Goal: Task Accomplishment & Management: Complete application form

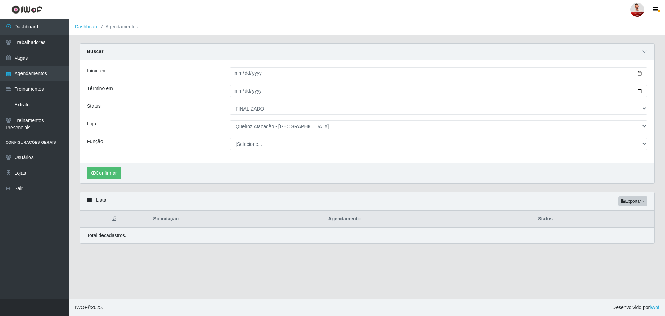
select select "FINALIZADO"
select select "225"
click at [40, 75] on link "Agendamentos" at bounding box center [34, 74] width 69 height 16
select select "[Selecione...]"
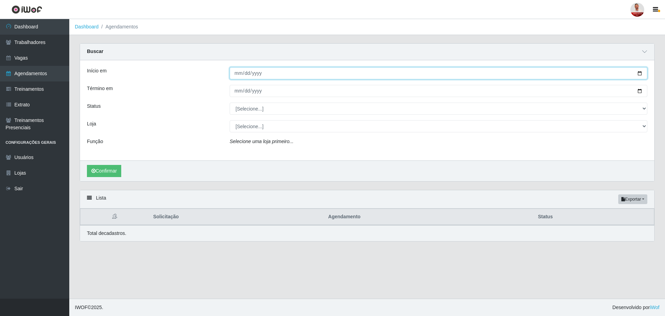
click at [263, 78] on input "Início em" at bounding box center [439, 73] width 418 height 12
click at [642, 71] on input "Início em" at bounding box center [439, 73] width 418 height 12
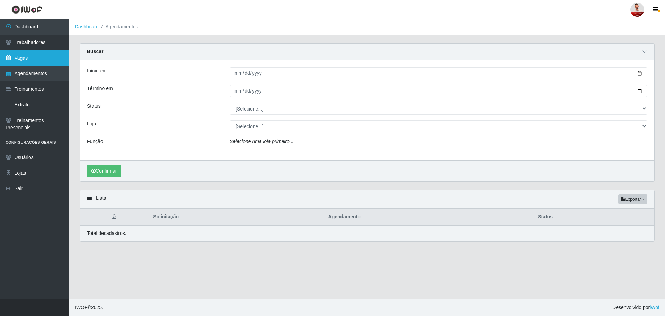
click at [34, 58] on link "Vagas" at bounding box center [34, 58] width 69 height 16
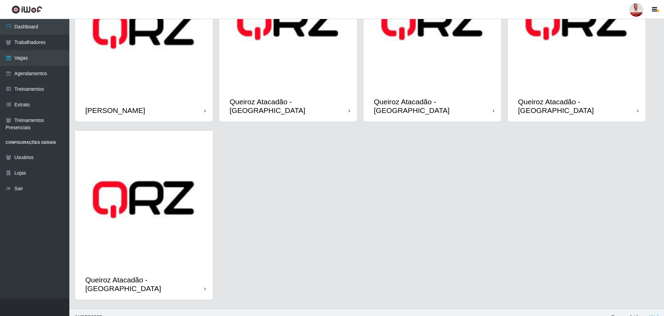
scroll to position [440, 0]
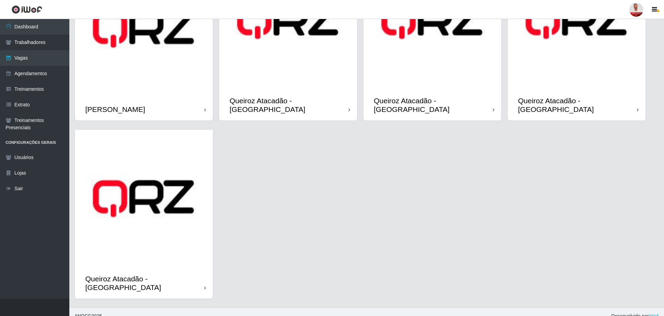
click at [195, 283] on div "Queiroz Atacadão - [GEOGRAPHIC_DATA]" at bounding box center [144, 283] width 138 height 31
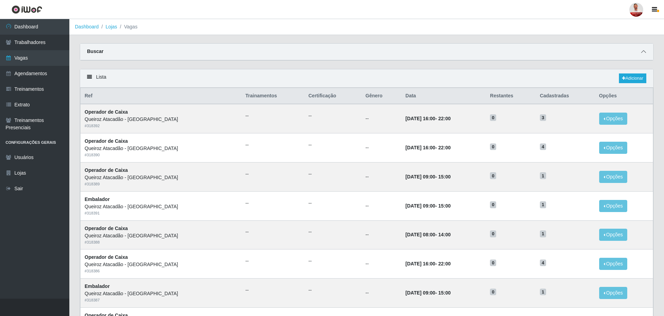
click at [646, 53] on span at bounding box center [643, 52] width 8 height 8
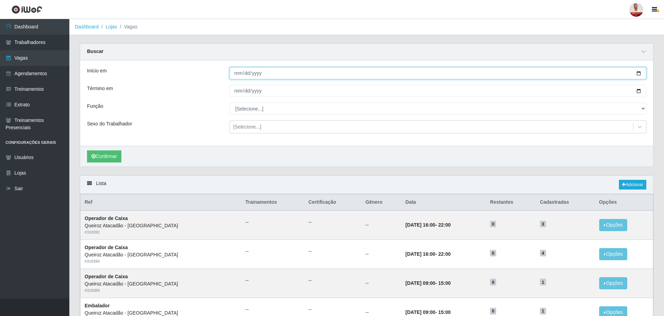
click at [300, 73] on input "Início em" at bounding box center [437, 73] width 417 height 12
click at [641, 73] on input "Início em" at bounding box center [437, 73] width 417 height 12
click at [637, 72] on input "Início em" at bounding box center [437, 73] width 417 height 12
click at [630, 77] on input "Início em" at bounding box center [437, 73] width 417 height 12
click at [635, 71] on input "Início em" at bounding box center [437, 73] width 417 height 12
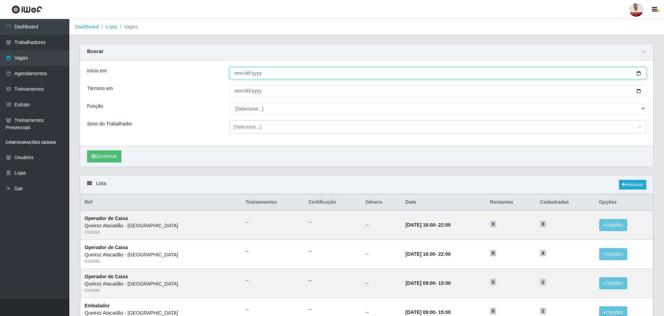
click at [635, 74] on input "Início em" at bounding box center [437, 73] width 417 height 12
click at [639, 74] on input "Início em" at bounding box center [437, 73] width 417 height 12
type input "2025-09-01"
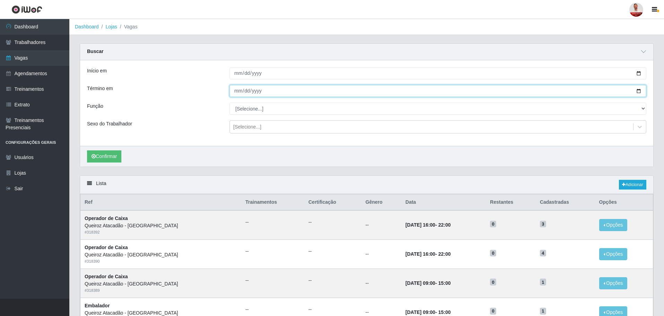
click at [639, 91] on input "Término em" at bounding box center [437, 91] width 417 height 12
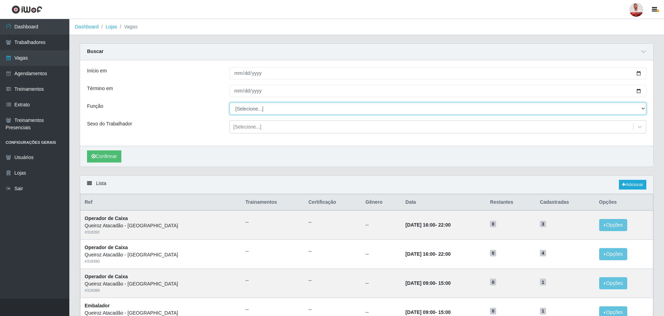
click at [280, 105] on select "[Selecione...] Balconista de Açougue Balconista de Açougue + Balconista de Açou…" at bounding box center [437, 109] width 417 height 12
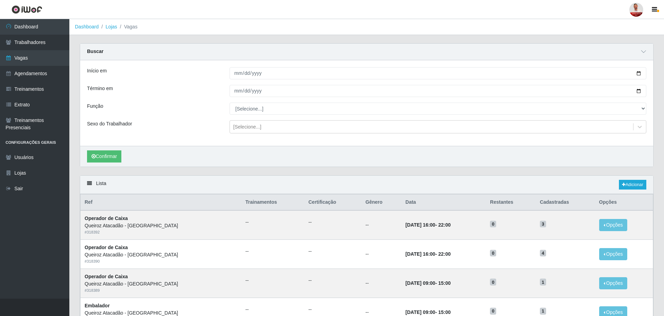
click at [196, 111] on div "Função" at bounding box center [153, 109] width 142 height 12
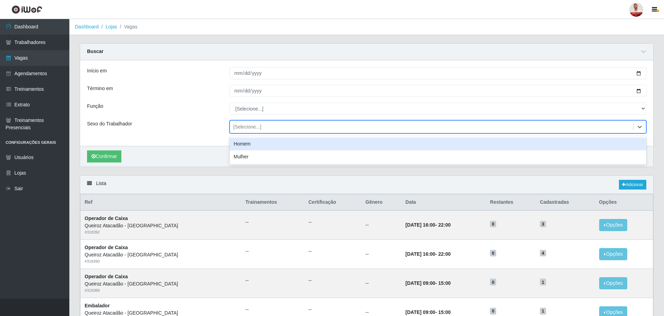
click at [263, 128] on div "[Selecione...]" at bounding box center [431, 126] width 403 height 11
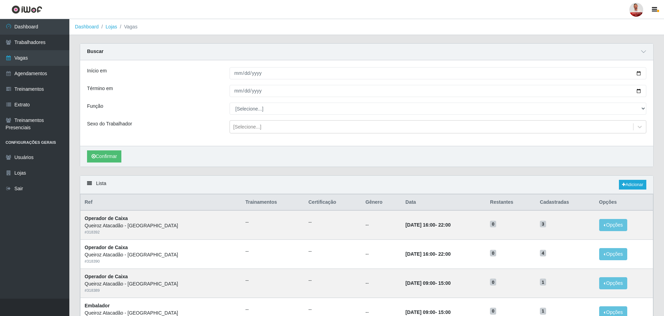
click at [192, 123] on div "Sexo do Trabalhador" at bounding box center [153, 126] width 142 height 13
click at [107, 156] on button "Confirmar" at bounding box center [104, 156] width 34 height 12
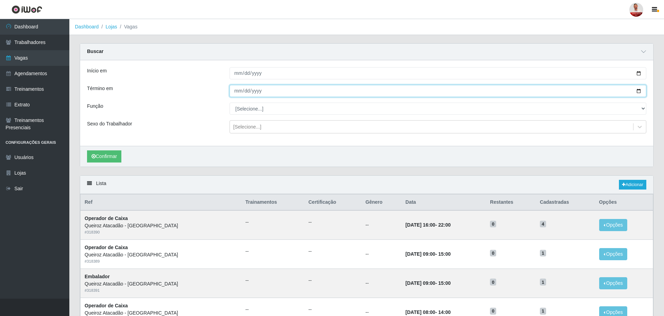
click at [637, 94] on input "[DATE]" at bounding box center [437, 91] width 417 height 12
type input "2025-09-15"
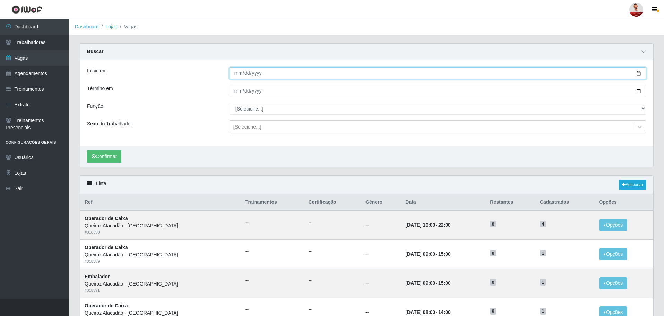
click at [266, 75] on input "2025-09-01" at bounding box center [437, 73] width 417 height 12
click at [635, 72] on input "2025-09-01" at bounding box center [437, 73] width 417 height 12
click at [637, 72] on input "2025-09-01" at bounding box center [437, 73] width 417 height 12
type input "2025-09-15"
click at [640, 75] on input "2025-09-15" at bounding box center [437, 73] width 417 height 12
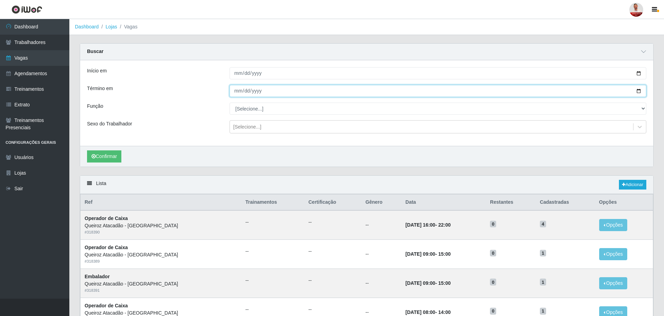
click at [631, 91] on input "2025-09-15" at bounding box center [437, 91] width 417 height 12
click at [638, 94] on input "2025-09-15" at bounding box center [437, 91] width 417 height 12
type input "2025-09-18"
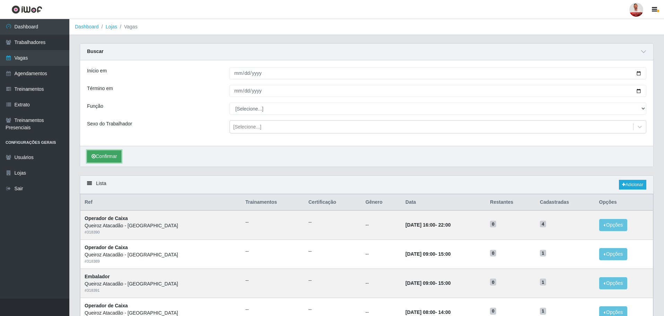
click at [114, 157] on button "Confirmar" at bounding box center [104, 156] width 34 height 12
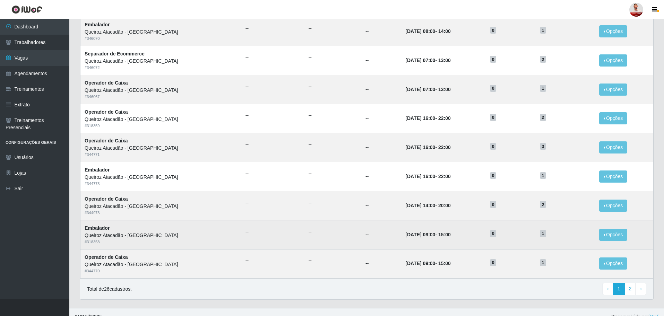
scroll to position [378, 0]
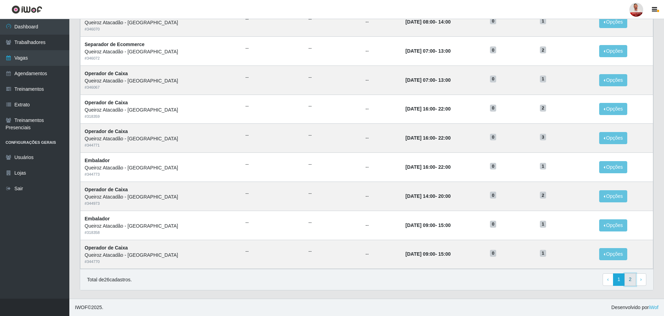
click at [629, 277] on link "2" at bounding box center [630, 279] width 12 height 12
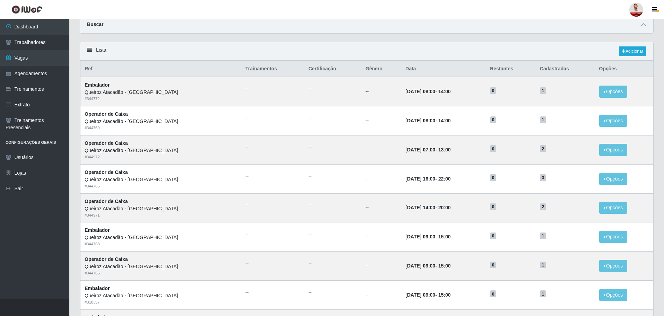
scroll to position [25, 0]
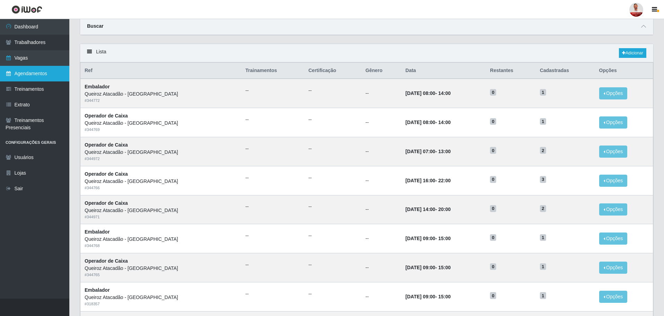
click at [33, 73] on link "Agendamentos" at bounding box center [34, 74] width 69 height 16
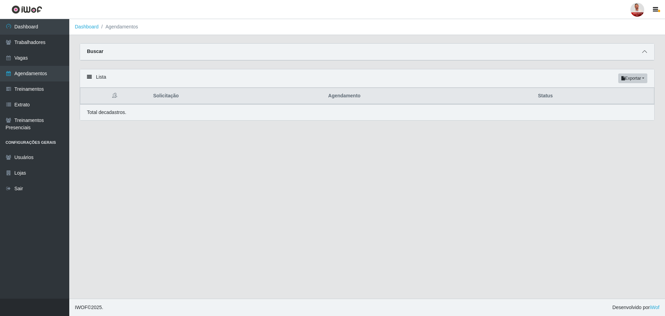
click at [647, 51] on span at bounding box center [645, 52] width 8 height 8
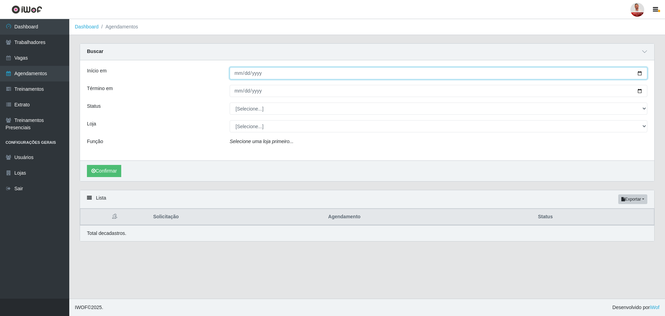
click at [645, 74] on input "Início em" at bounding box center [439, 73] width 418 height 12
click at [643, 72] on input "Início em" at bounding box center [439, 73] width 418 height 12
type input "[DATE]"
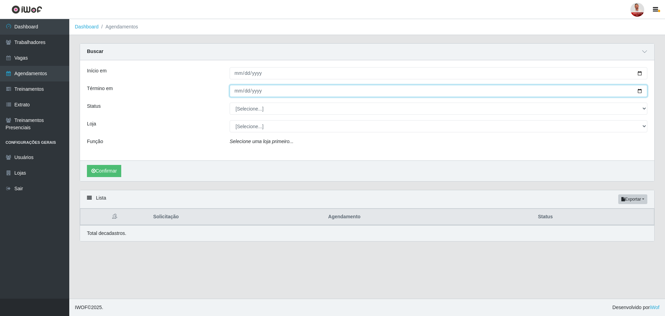
click at [639, 93] on input "Término em" at bounding box center [439, 91] width 418 height 12
type input "[DATE]"
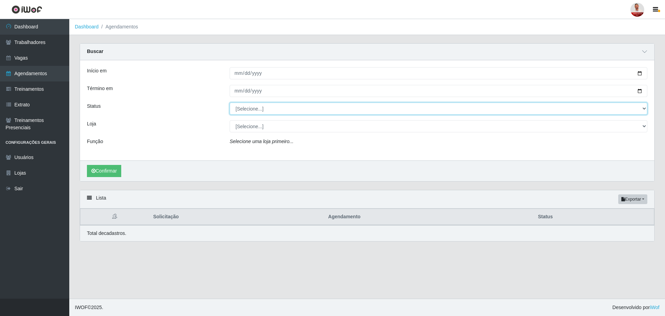
click at [645, 112] on select "[Selecione...] AGENDADO AGUARDANDO LIBERAR EM ANDAMENTO EM REVISÃO FINALIZADO C…" at bounding box center [439, 109] width 418 height 12
select select "AGENDADO"
click at [230, 103] on select "[Selecione...] AGENDADO AGUARDANDO LIBERAR EM ANDAMENTO EM REVISÃO FINALIZADO C…" at bounding box center [439, 109] width 418 height 12
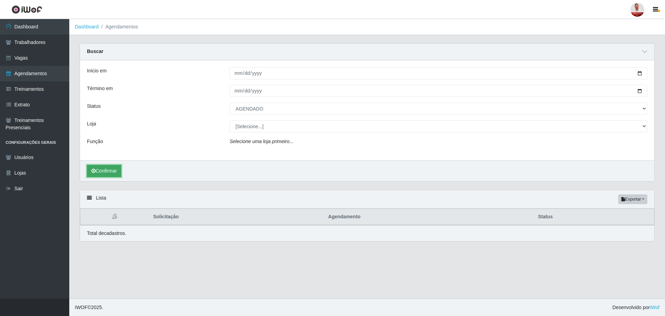
click at [120, 169] on button "Confirmar" at bounding box center [104, 171] width 34 height 12
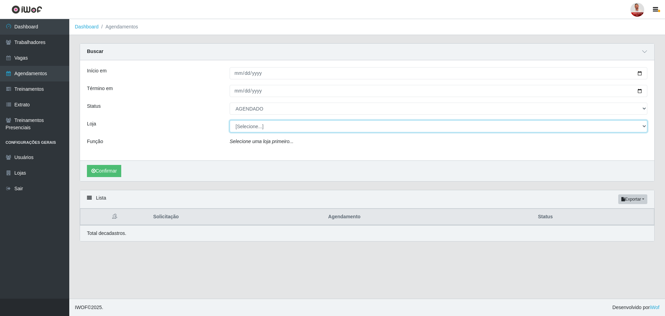
click at [398, 126] on select "[Selecione...] Hiper Queiroz - Alto da Conceição Hiper Queiroz - Boa Vista Hipe…" at bounding box center [439, 126] width 418 height 12
select select "464"
click at [230, 121] on select "[Selecione...] Hiper Queiroz - Alto da Conceição Hiper Queiroz - Boa Vista Hipe…" at bounding box center [439, 126] width 418 height 12
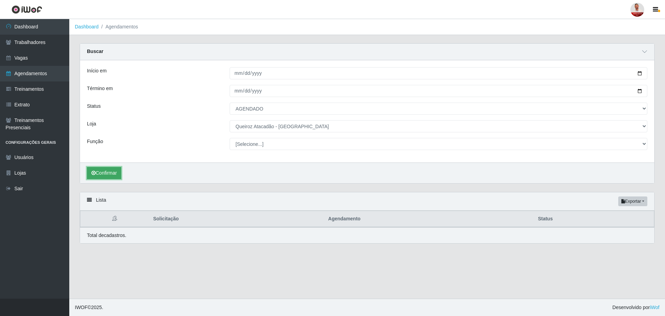
click at [111, 171] on button "Confirmar" at bounding box center [104, 173] width 34 height 12
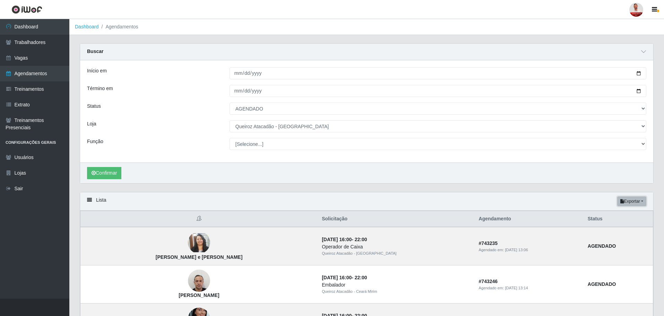
click at [628, 201] on button "Exportar" at bounding box center [631, 201] width 29 height 10
click at [601, 229] on button "Excel" at bounding box center [619, 229] width 55 height 14
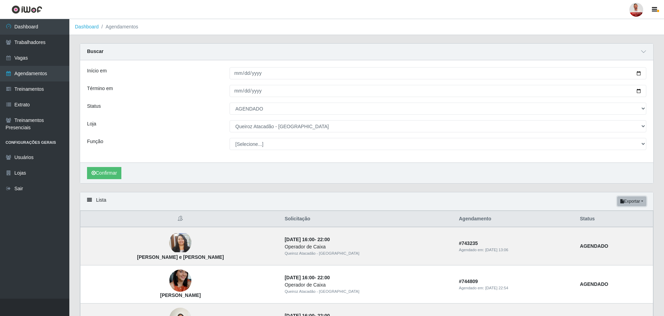
click at [640, 203] on button "Exportar" at bounding box center [631, 201] width 29 height 10
click at [614, 228] on button "Excel" at bounding box center [619, 229] width 55 height 14
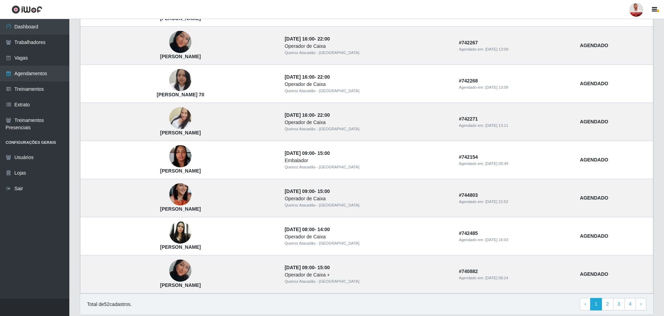
scroll to position [531, 0]
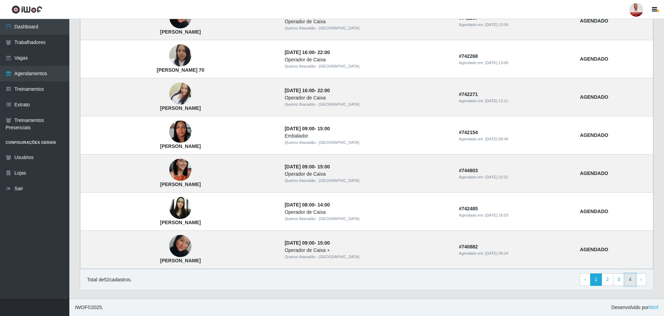
click at [631, 280] on link "4" at bounding box center [630, 279] width 12 height 12
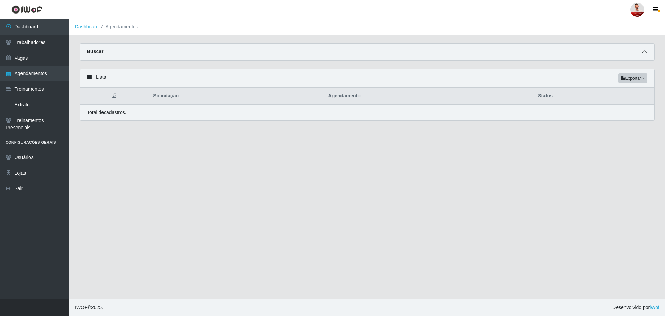
click at [646, 50] on icon at bounding box center [645, 51] width 5 height 5
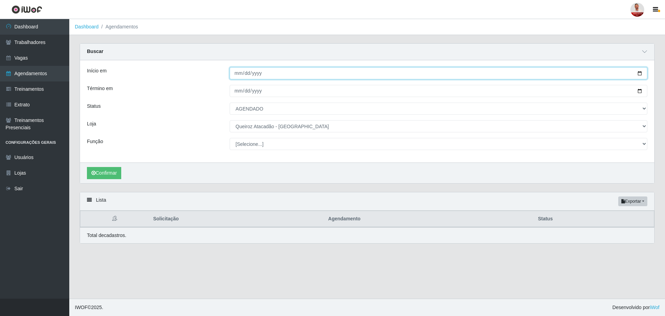
click at [640, 72] on input "[DATE]" at bounding box center [439, 73] width 418 height 12
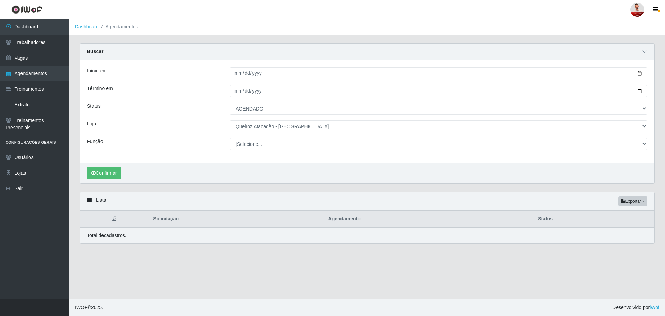
click at [181, 124] on div "Loja" at bounding box center [153, 126] width 143 height 12
click at [102, 173] on button "Confirmar" at bounding box center [104, 173] width 34 height 12
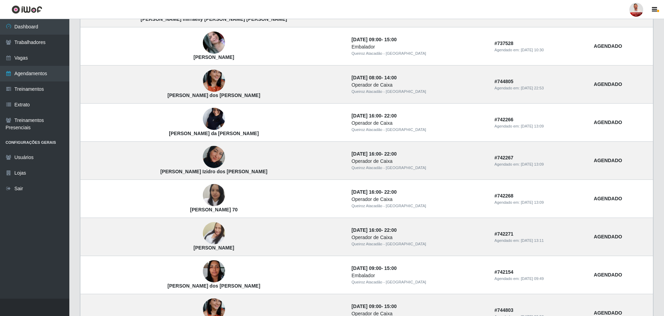
scroll to position [531, 0]
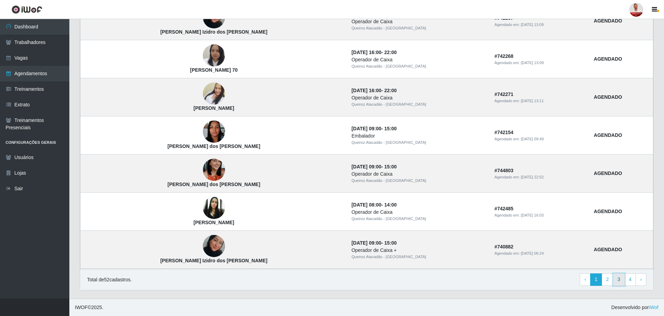
click at [618, 276] on link "3" at bounding box center [619, 279] width 12 height 12
click at [640, 279] on span "›" at bounding box center [641, 280] width 2 height 6
drag, startPoint x: 88, startPoint y: 281, endPoint x: 145, endPoint y: 280, distance: 57.2
click at [145, 280] on div "Total de 52 cadastros. ‹ Previous 1 2 3 4 › Next" at bounding box center [366, 279] width 559 height 12
click at [104, 276] on p "Total de 52 cadastros." at bounding box center [109, 279] width 45 height 7
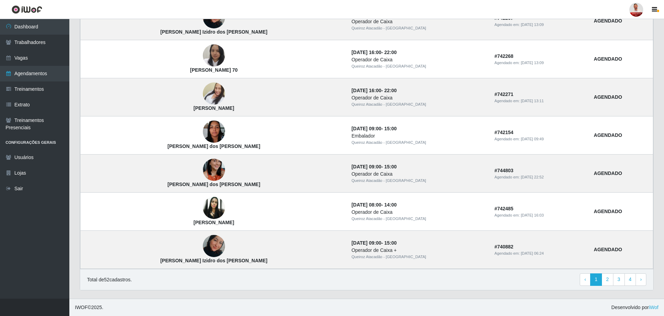
click at [107, 281] on p "Total de 52 cadastros." at bounding box center [109, 279] width 45 height 7
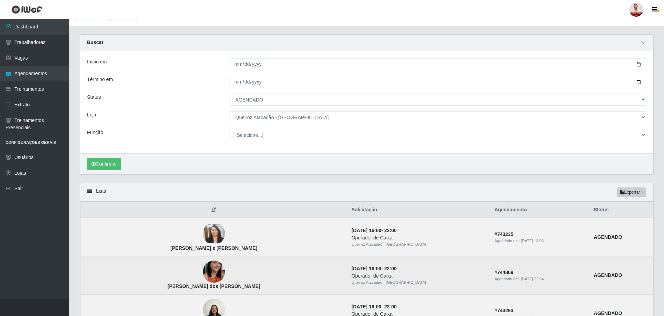
scroll to position [0, 0]
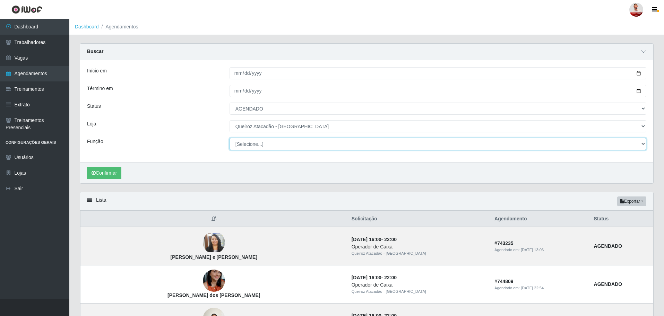
click at [284, 148] on select "[Selecione...] Balconista de Açougue Balconista de Açougue + Balconista de Açou…" at bounding box center [437, 144] width 417 height 12
click at [171, 135] on div "Início em 2025-09-19 Término em 2025-09-30 Status [Selecione...] AGENDADO AGUAR…" at bounding box center [366, 111] width 573 height 102
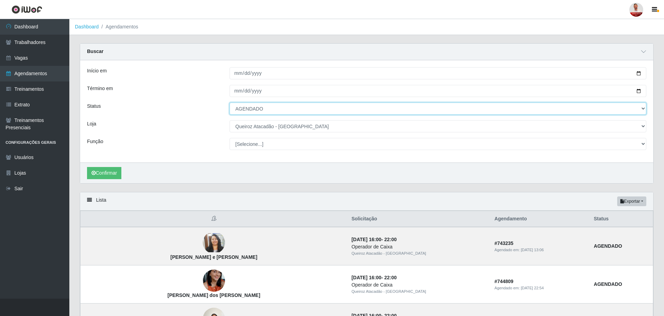
click at [262, 111] on select "[Selecione...] AGENDADO AGUARDANDO LIBERAR EM ANDAMENTO EM REVISÃO FINALIZADO C…" at bounding box center [437, 109] width 417 height 12
select select "[Selecione...]"
click at [229, 103] on select "[Selecione...] AGENDADO AGUARDANDO LIBERAR EM ANDAMENTO EM REVISÃO FINALIZADO C…" at bounding box center [437, 109] width 417 height 12
click at [252, 112] on select "[Selecione...] AGENDADO AGUARDANDO LIBERAR EM ANDAMENTO EM REVISÃO FINALIZADO C…" at bounding box center [437, 109] width 417 height 12
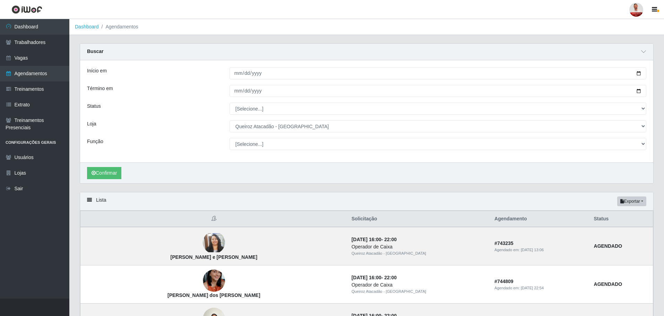
click at [211, 108] on div "Status" at bounding box center [153, 109] width 142 height 12
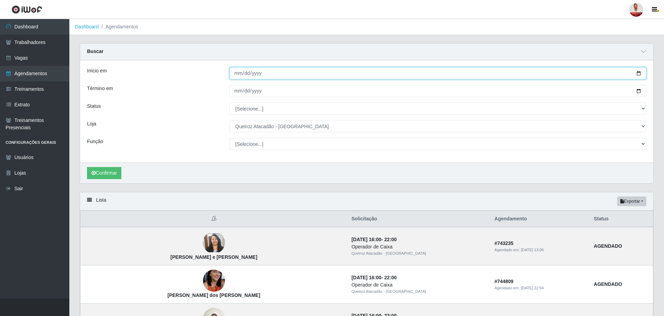
click at [255, 78] on input "[DATE]" at bounding box center [437, 73] width 417 height 12
click at [637, 71] on input "[DATE]" at bounding box center [437, 73] width 417 height 12
type input "2025-09-01"
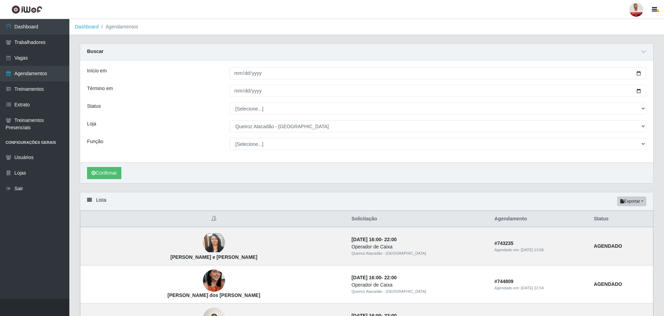
click at [185, 112] on div "Status" at bounding box center [153, 109] width 142 height 12
click at [111, 169] on button "Confirmar" at bounding box center [104, 173] width 34 height 12
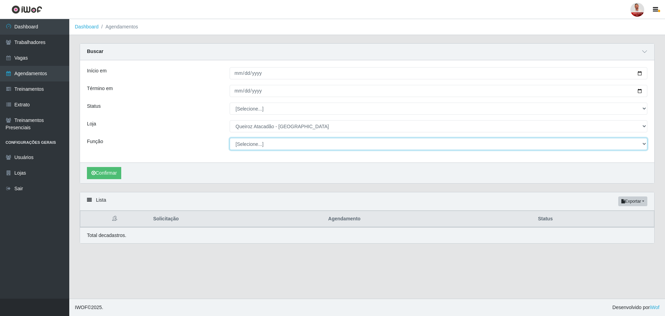
click at [276, 142] on select "[Selecione...] Balconista de Açougue Balconista de Açougue + Balconista de Açou…" at bounding box center [439, 144] width 418 height 12
click at [195, 107] on div "Status" at bounding box center [153, 109] width 143 height 12
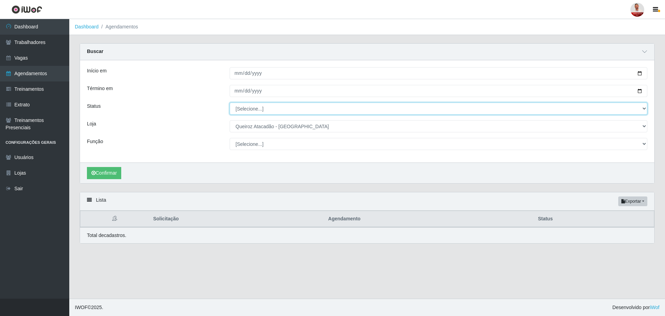
click at [438, 104] on select "[Selecione...] AGENDADO AGUARDANDO LIBERAR EM ANDAMENTO EM REVISÃO FINALIZADO C…" at bounding box center [439, 109] width 418 height 12
select select "AGENDADO"
click at [230, 103] on select "[Selecione...] AGENDADO AGUARDANDO LIBERAR EM ANDAMENTO EM REVISÃO FINALIZADO C…" at bounding box center [439, 109] width 418 height 12
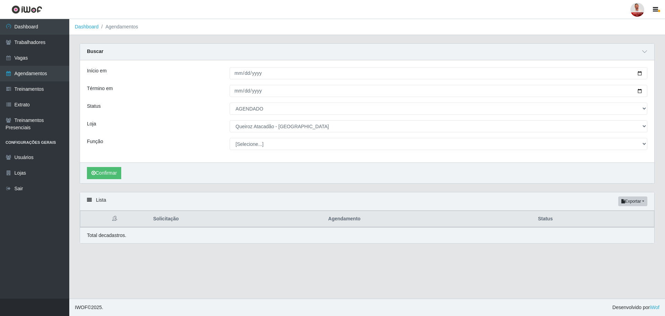
click at [196, 139] on div "Função" at bounding box center [153, 144] width 143 height 12
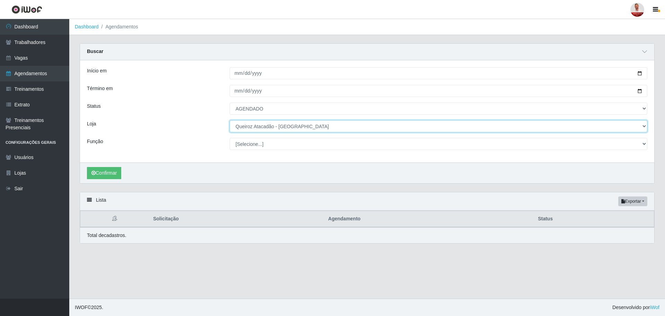
click at [283, 127] on select "[Selecione...] Hiper Queiroz - Alto da Conceição Hiper Queiroz - Boa Vista Hipe…" at bounding box center [439, 126] width 418 height 12
select select "497"
click at [230, 121] on select "[Selecione...] Hiper Queiroz - Alto da Conceição Hiper Queiroz - Boa Vista Hipe…" at bounding box center [439, 126] width 418 height 12
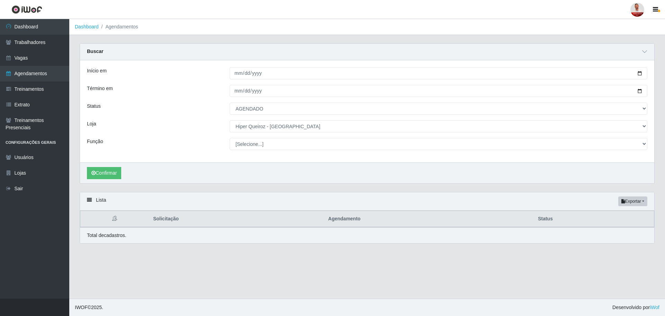
click at [125, 173] on div "Confirmar" at bounding box center [367, 173] width 575 height 21
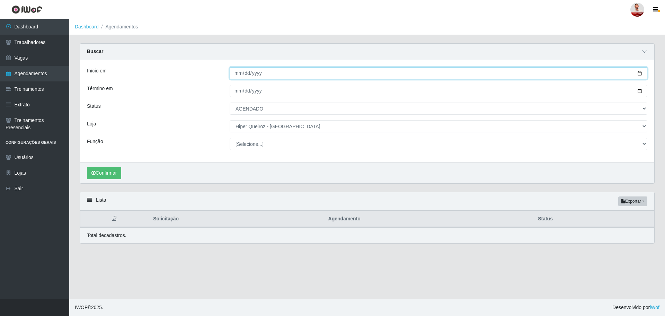
click at [270, 75] on input "2025-09-01" at bounding box center [439, 73] width 418 height 12
click at [639, 73] on input "2025-09-01" at bounding box center [439, 73] width 418 height 12
type input "[DATE]"
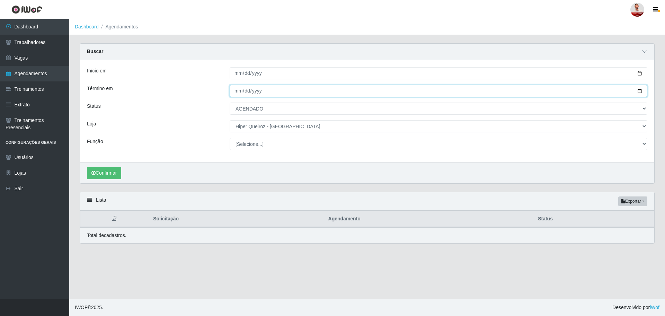
click at [643, 91] on input "[DATE]" at bounding box center [439, 91] width 418 height 12
type input "2025-09-21"
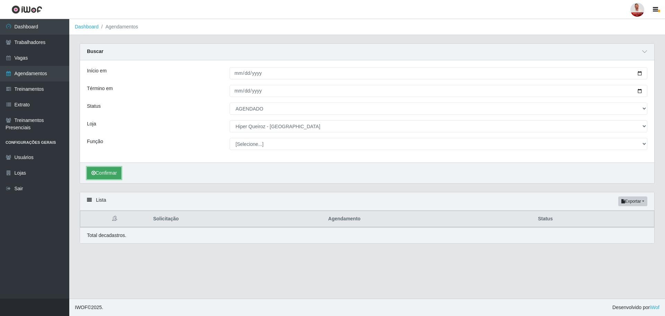
click at [116, 168] on button "Confirmar" at bounding box center [104, 173] width 34 height 12
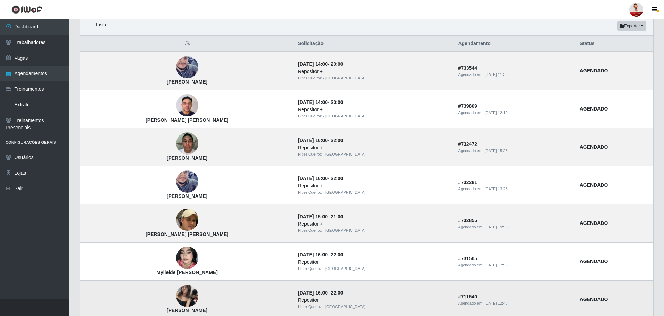
scroll to position [134, 0]
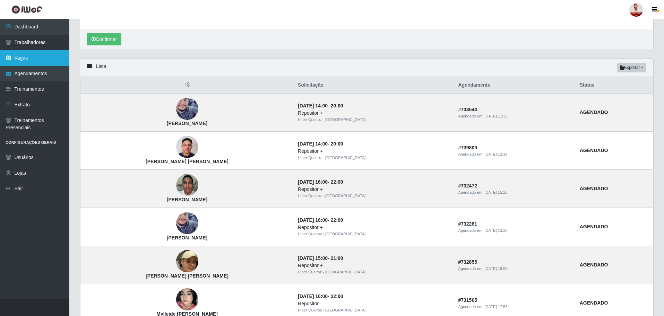
click at [36, 60] on link "Vagas" at bounding box center [34, 58] width 69 height 16
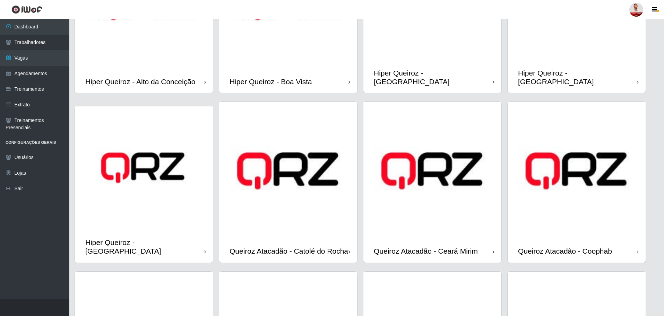
scroll to position [130, 0]
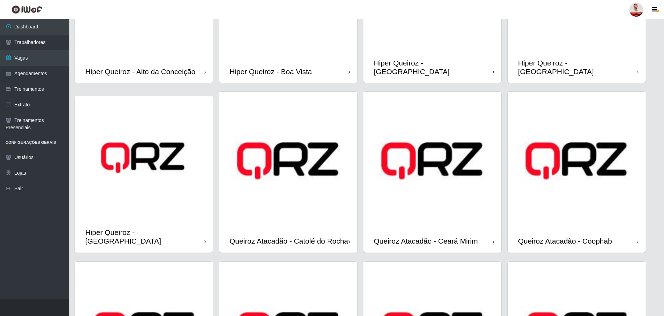
click at [594, 62] on div "Hiper Queiroz - [GEOGRAPHIC_DATA]" at bounding box center [577, 67] width 119 height 17
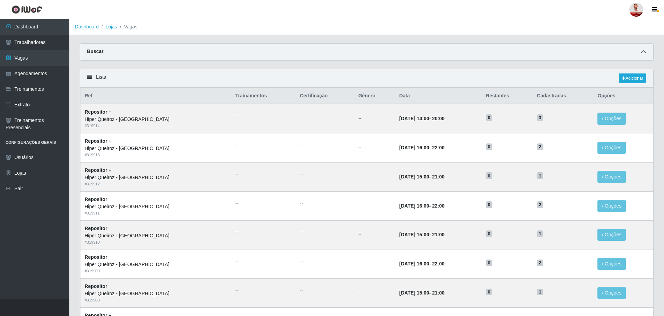
click at [647, 51] on span at bounding box center [643, 52] width 8 height 8
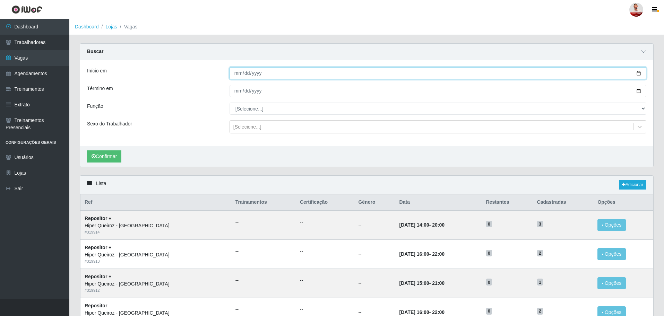
click at [640, 74] on input "Início em" at bounding box center [437, 73] width 417 height 12
type input "2025-09-17"
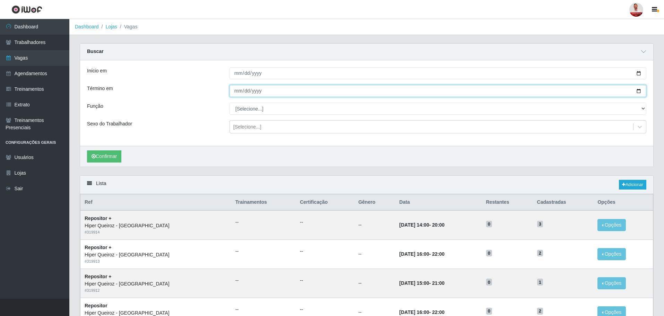
click at [641, 92] on input "Término em" at bounding box center [437, 91] width 417 height 12
type input "2025-09-21"
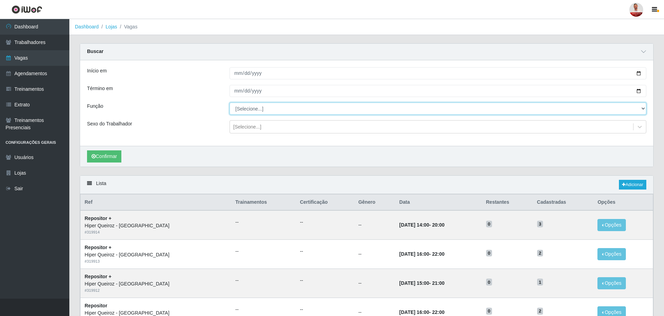
click at [248, 108] on select "[Selecione...] ASG ASG + ASG ++ Embalador Embalador + Embalador ++ Repositor Re…" at bounding box center [437, 109] width 417 height 12
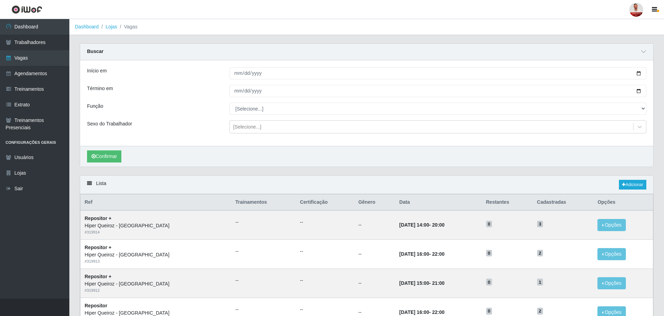
click at [199, 122] on div "Sexo do Trabalhador" at bounding box center [153, 126] width 142 height 13
click at [110, 157] on button "Confirmar" at bounding box center [104, 156] width 34 height 12
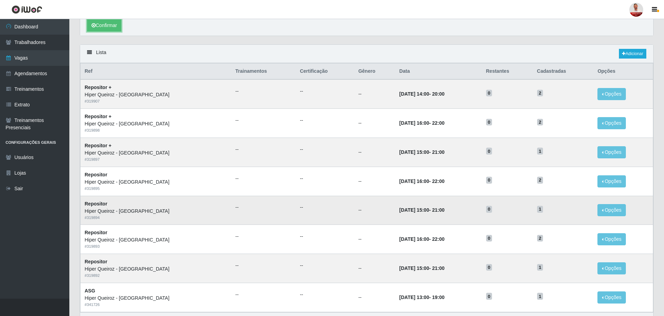
scroll to position [174, 0]
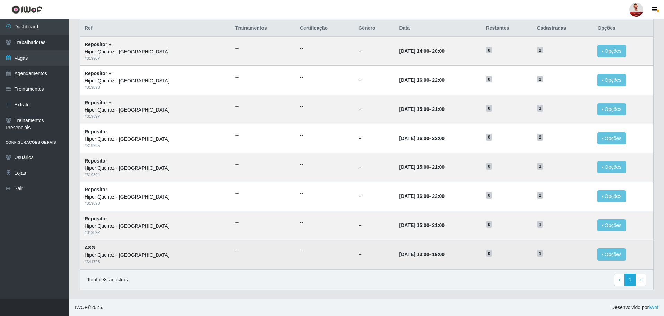
click at [399, 254] on time "17/09/2025, 13:00" at bounding box center [414, 255] width 30 height 6
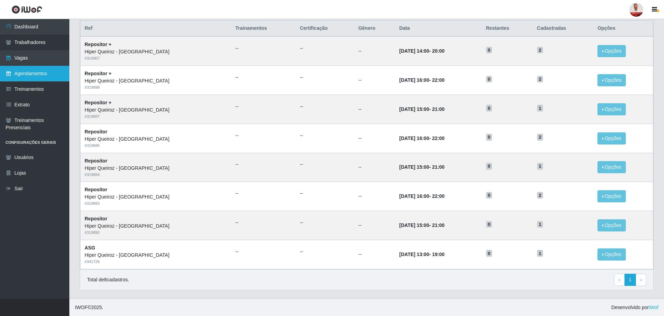
click at [35, 75] on link "Agendamentos" at bounding box center [34, 74] width 69 height 16
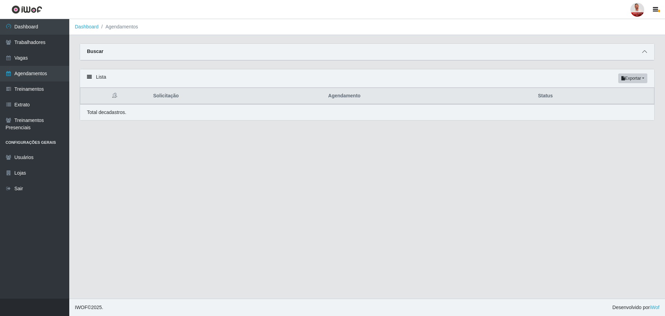
click at [645, 54] on icon at bounding box center [645, 51] width 5 height 5
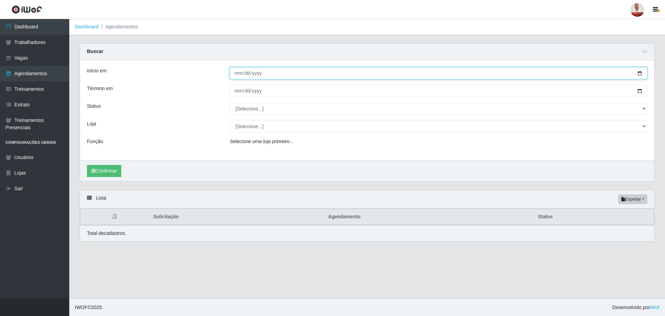
click at [301, 76] on input "Início em" at bounding box center [439, 73] width 418 height 12
click at [640, 78] on input "Início em" at bounding box center [439, 73] width 418 height 12
click at [643, 74] on input "Início em" at bounding box center [439, 73] width 418 height 12
click at [643, 77] on input "Início em" at bounding box center [439, 73] width 418 height 12
click at [642, 73] on input "Início em" at bounding box center [439, 73] width 418 height 12
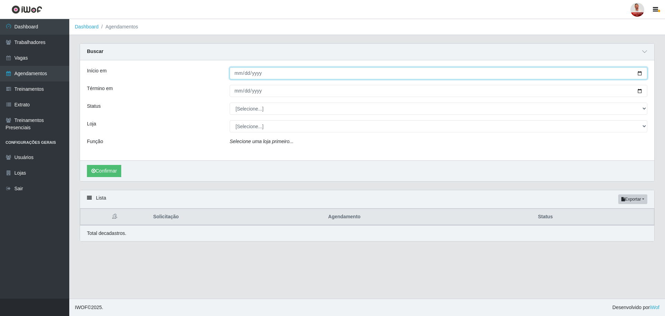
type input "[DATE]"
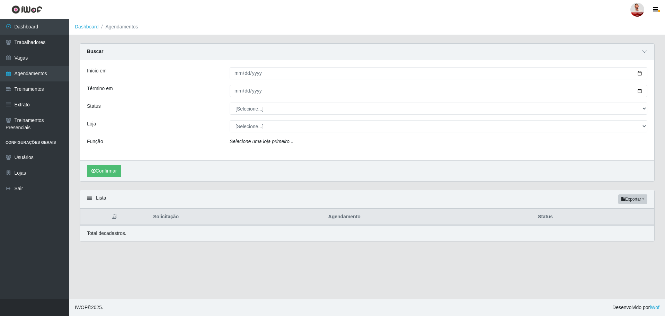
click at [162, 107] on div "Status" at bounding box center [153, 109] width 143 height 12
